Goal: Information Seeking & Learning: Learn about a topic

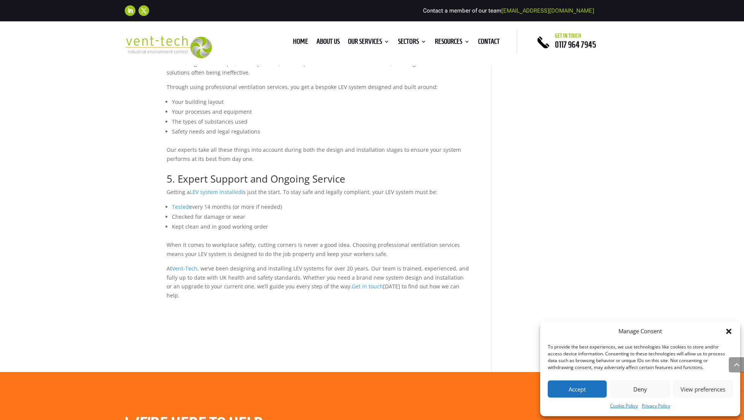
scroll to position [736, 0]
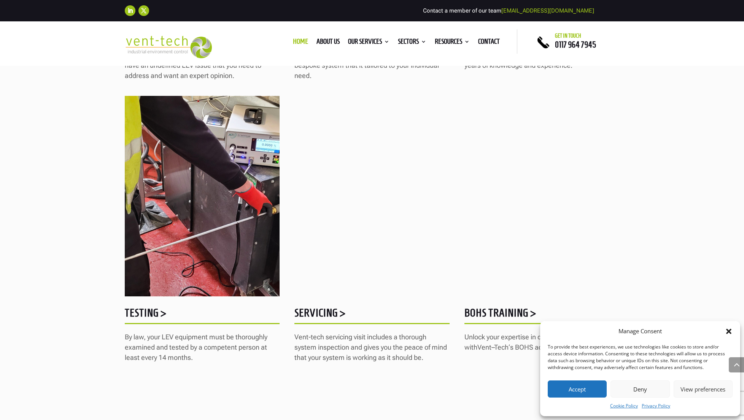
scroll to position [543, 0]
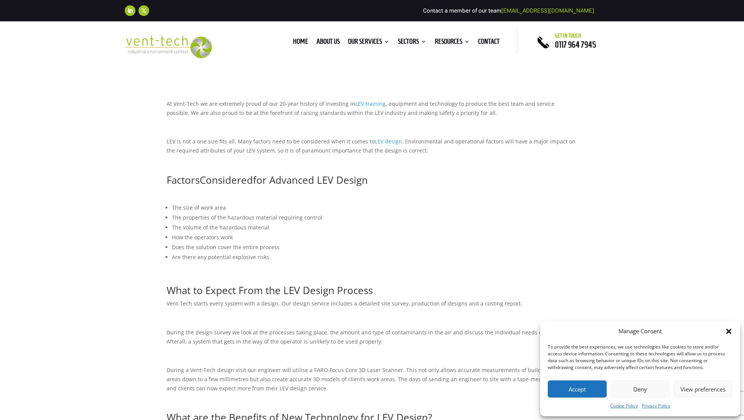
scroll to position [292, 0]
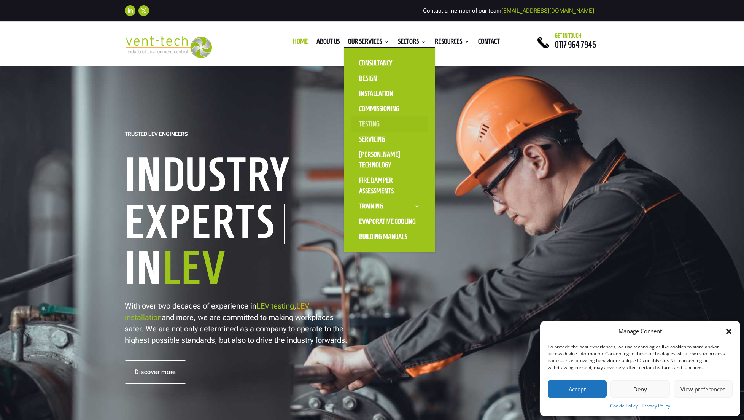
click at [363, 121] on link "Testing" at bounding box center [389, 123] width 76 height 15
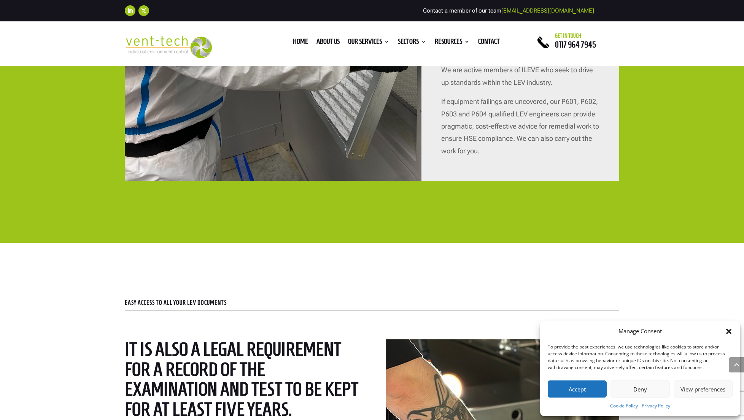
scroll to position [2225, 0]
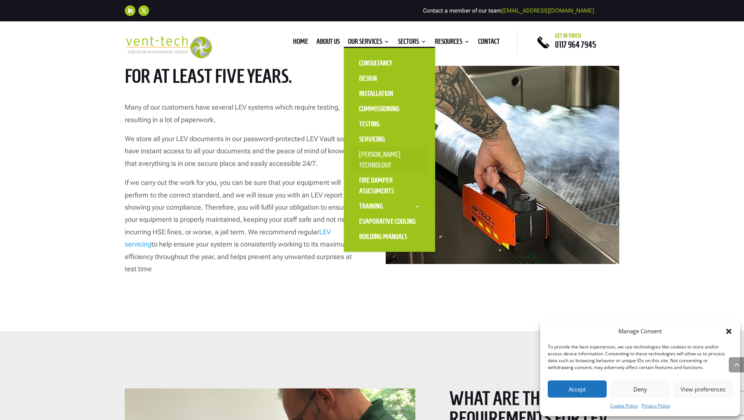
click at [373, 160] on link "[PERSON_NAME] Technology" at bounding box center [389, 160] width 76 height 26
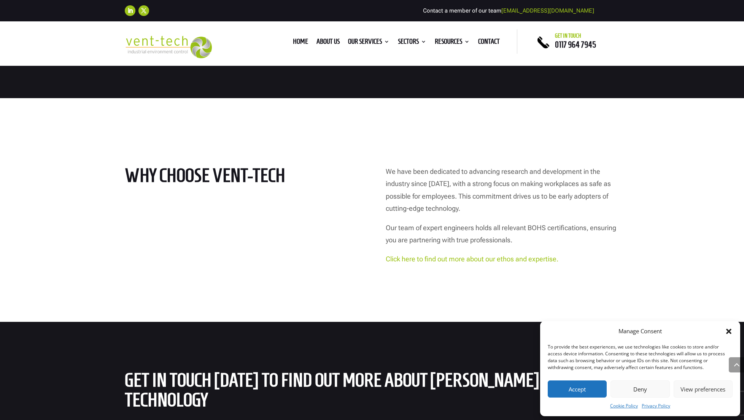
scroll to position [2401, 0]
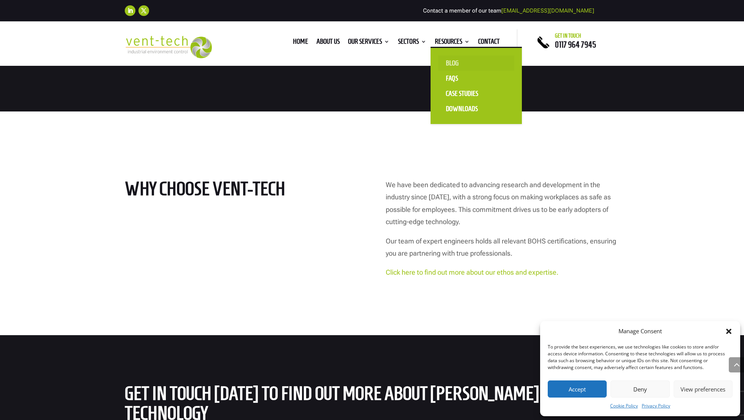
click at [452, 66] on link "Blog" at bounding box center [476, 63] width 76 height 15
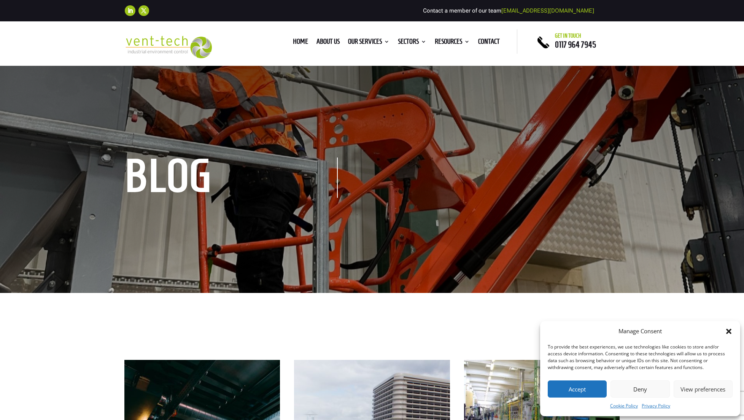
scroll to position [322, 0]
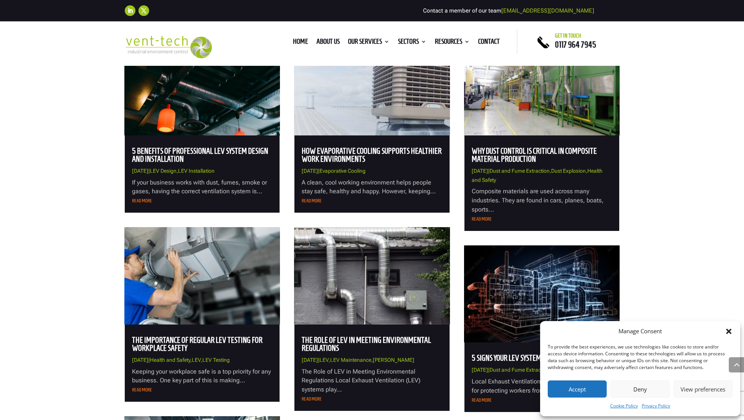
click at [173, 152] on link "5 Benefits of Professional LEV System Design and Installation" at bounding box center [200, 154] width 136 height 17
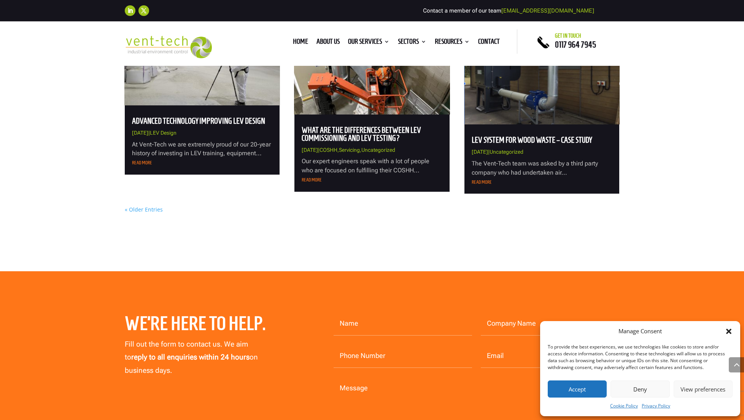
scroll to position [768, 0]
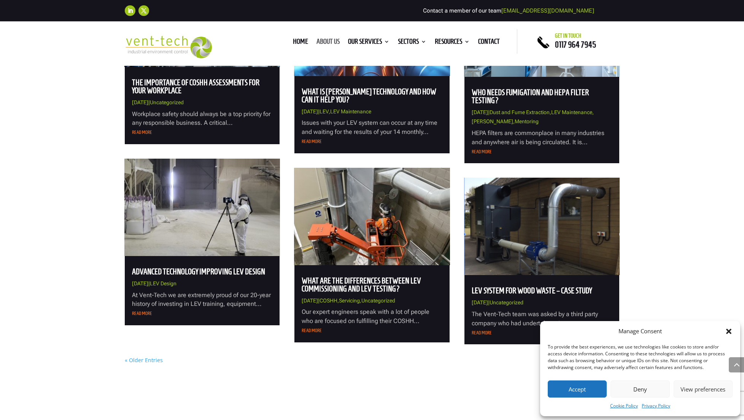
click at [330, 42] on link "About us" at bounding box center [327, 43] width 23 height 8
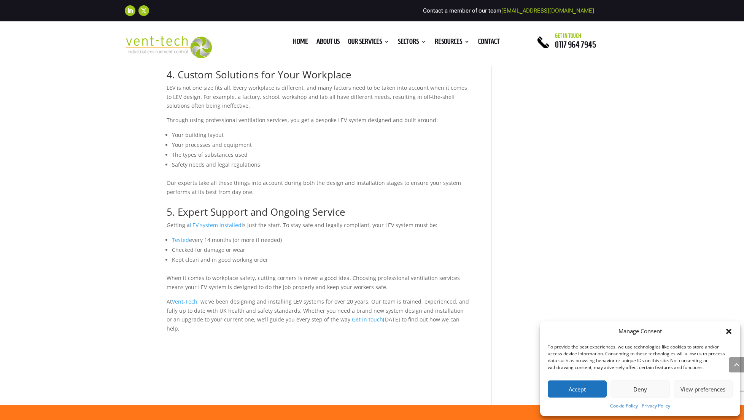
scroll to position [685, 0]
click at [217, 222] on span "LEV system installed" at bounding box center [216, 225] width 52 height 7
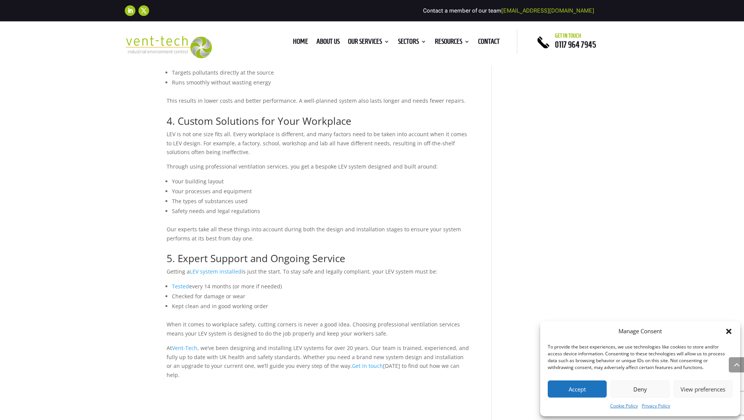
scroll to position [637, 0]
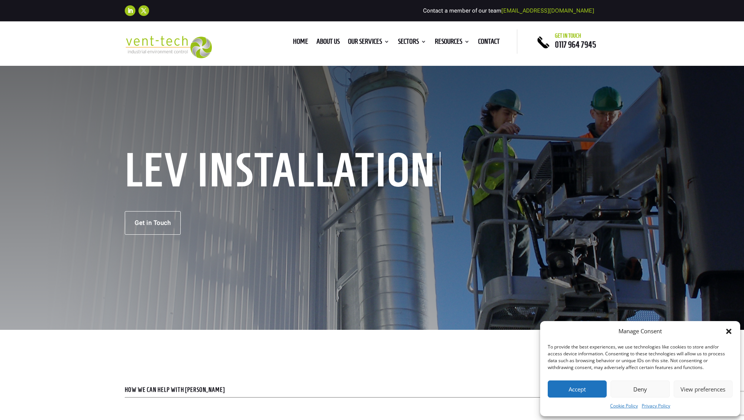
scroll to position [5, 0]
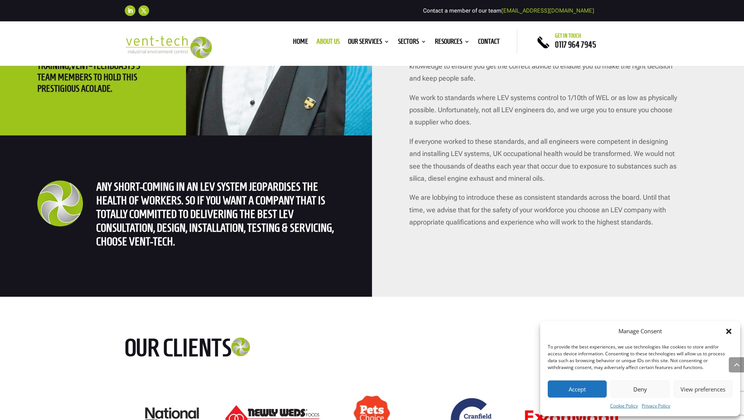
scroll to position [1671, 0]
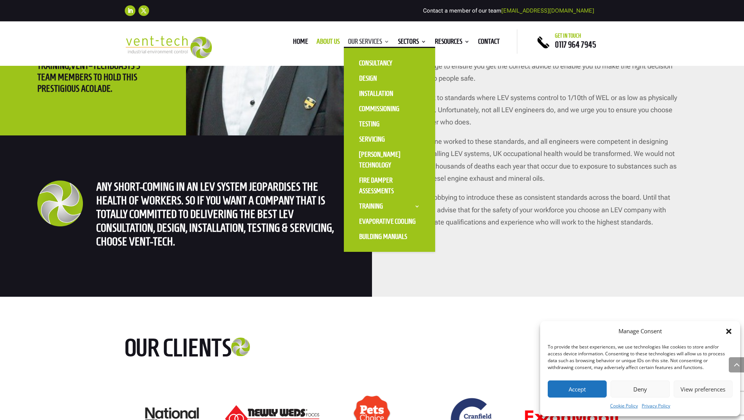
click at [366, 42] on link "Our Services" at bounding box center [368, 43] width 41 height 8
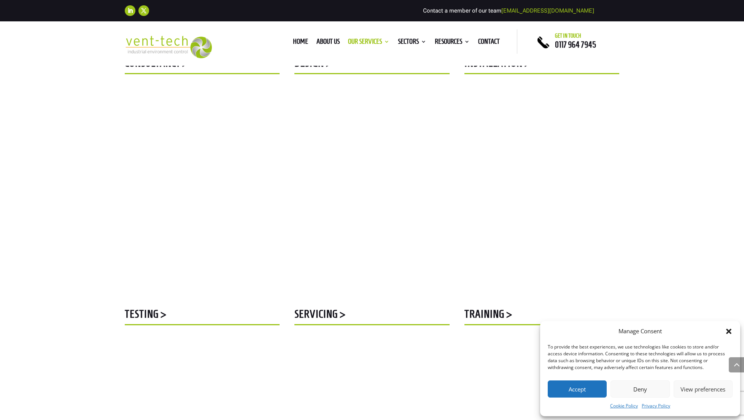
scroll to position [320, 0]
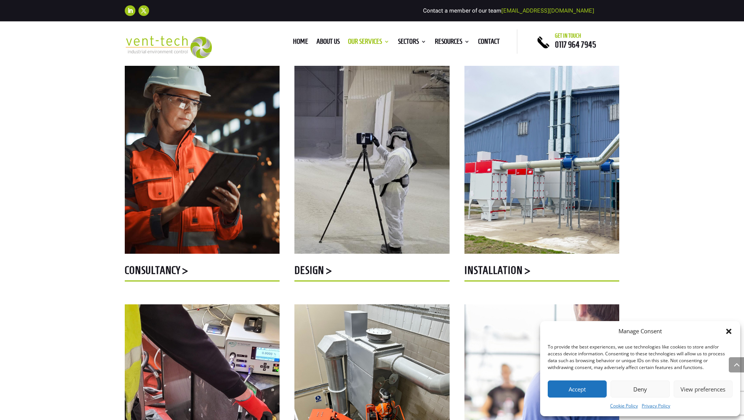
click at [323, 265] on h5 "Design >" at bounding box center [371, 272] width 155 height 15
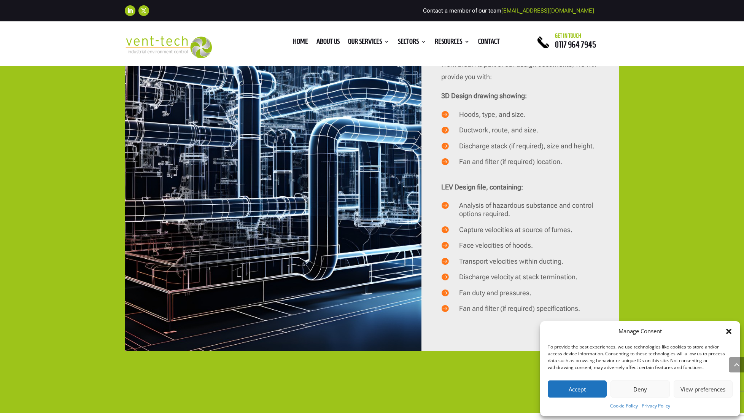
scroll to position [1604, 0]
